Goal: Task Accomplishment & Management: Complete application form

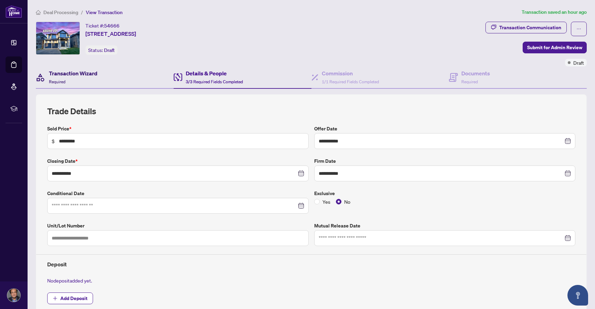
click at [78, 75] on h4 "Transaction Wizard" at bounding box center [73, 73] width 49 height 8
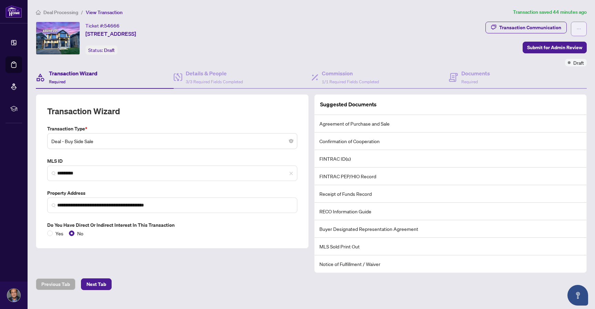
click at [577, 29] on icon "ellipsis" at bounding box center [579, 29] width 4 height 1
click at [333, 29] on div "Ticket #: 54666 [STREET_ADDRESS] Status: Draft" at bounding box center [259, 38] width 447 height 33
click at [475, 75] on h4 "Documents" at bounding box center [475, 73] width 29 height 8
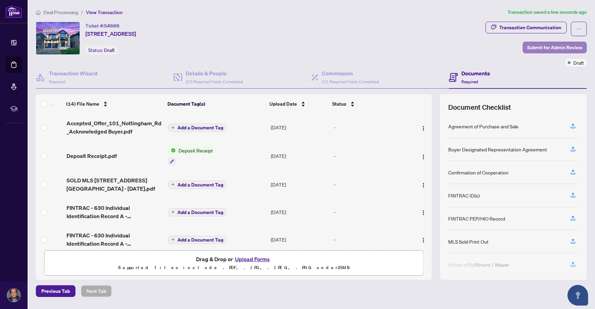
click at [557, 49] on span "Submit for Admin Review" at bounding box center [554, 47] width 55 height 11
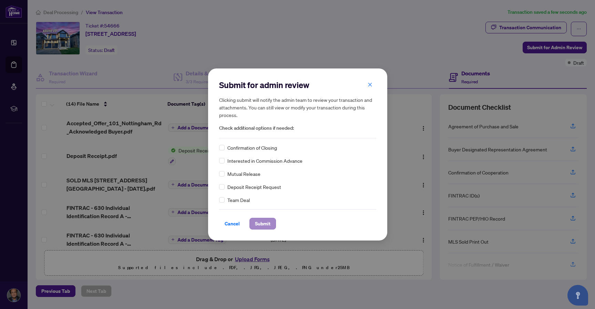
click at [261, 227] on span "Submit" at bounding box center [263, 223] width 16 height 11
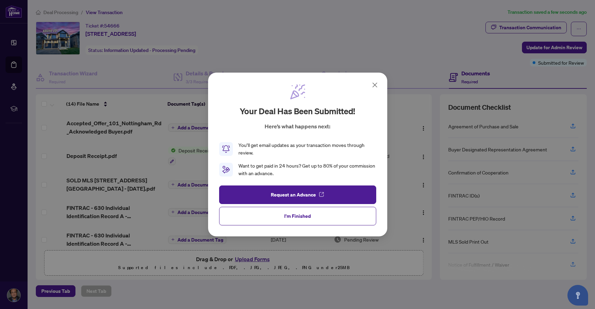
click at [301, 216] on span "I'm Finished" at bounding box center [297, 216] width 27 height 11
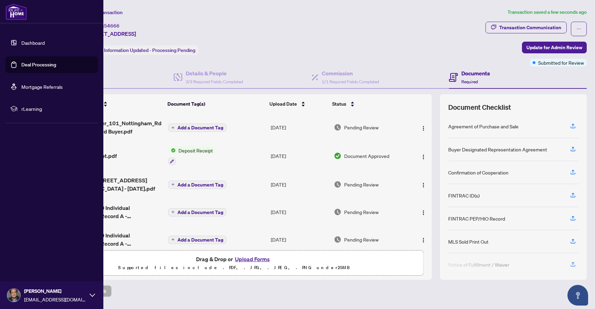
click at [18, 12] on img at bounding box center [16, 11] width 21 height 17
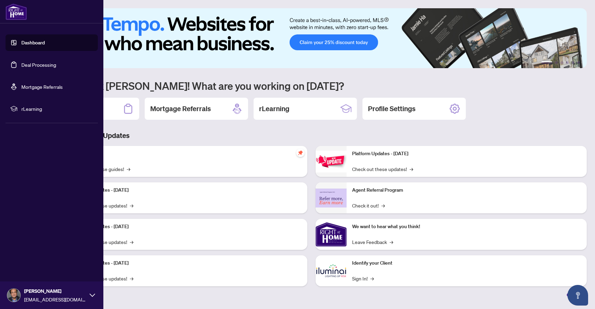
click at [32, 44] on link "Dashboard" at bounding box center [32, 43] width 23 height 6
click at [94, 297] on icon at bounding box center [93, 296] width 6 height 6
click at [35, 257] on span "Logout" at bounding box center [28, 254] width 16 height 11
